Goal: Check status: Check status

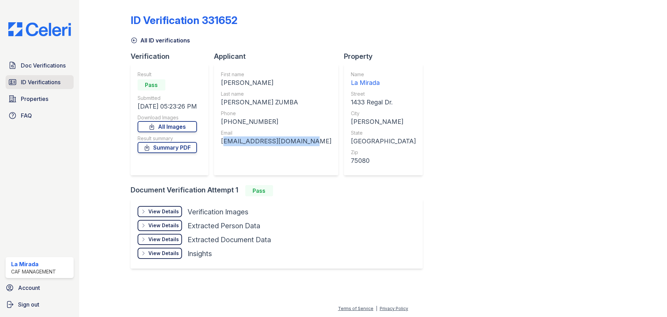
click at [19, 81] on link "ID Verifications" at bounding box center [40, 82] width 68 height 14
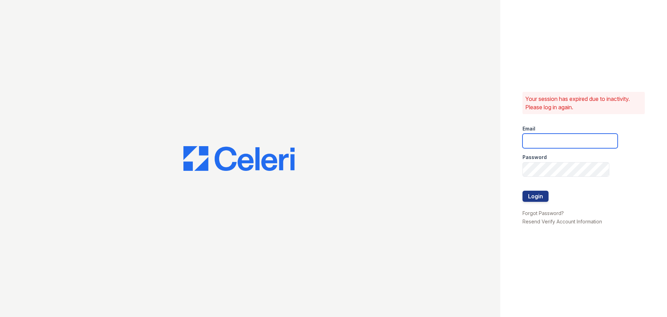
type input "lamirada2@cafmanagement.com"
click at [537, 198] on button "Login" at bounding box center [536, 195] width 26 height 11
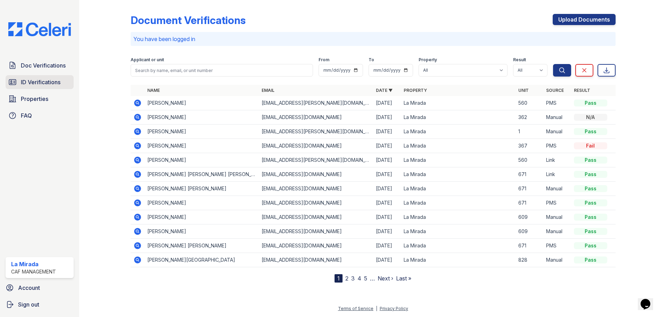
click at [24, 86] on span "ID Verifications" at bounding box center [41, 82] width 40 height 8
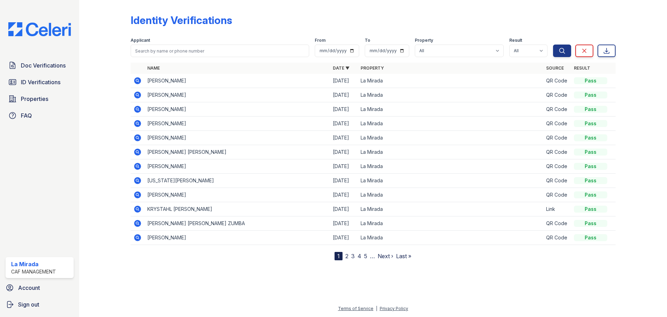
click at [169, 84] on td "[PERSON_NAME]" at bounding box center [238, 81] width 186 height 14
click at [138, 80] on icon at bounding box center [137, 80] width 2 height 2
